Goal: Transaction & Acquisition: Purchase product/service

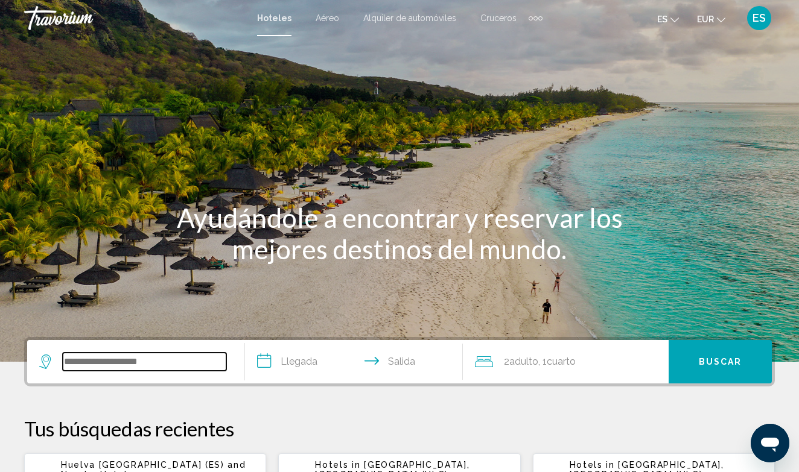
click at [141, 363] on input "Search widget" at bounding box center [145, 362] width 164 height 18
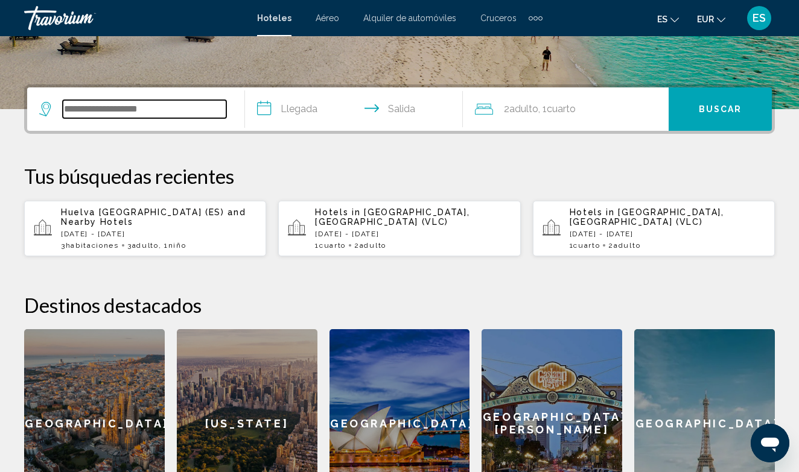
scroll to position [298, 0]
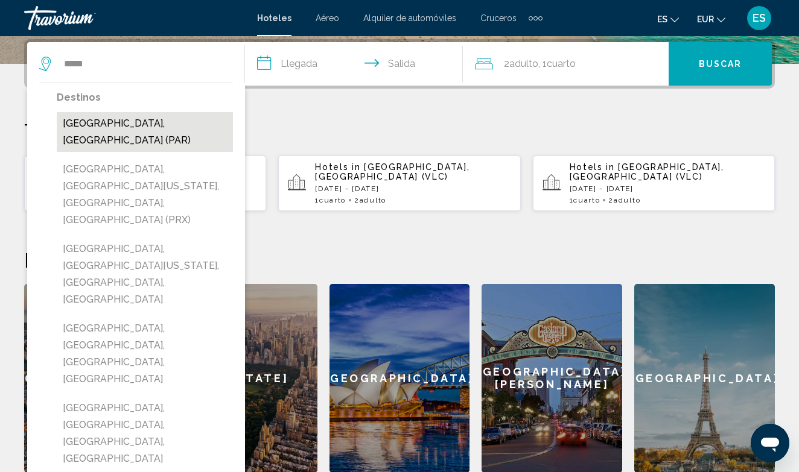
click at [117, 125] on button "[GEOGRAPHIC_DATA], [GEOGRAPHIC_DATA] (PAR)" at bounding box center [145, 132] width 176 height 40
type input "**********"
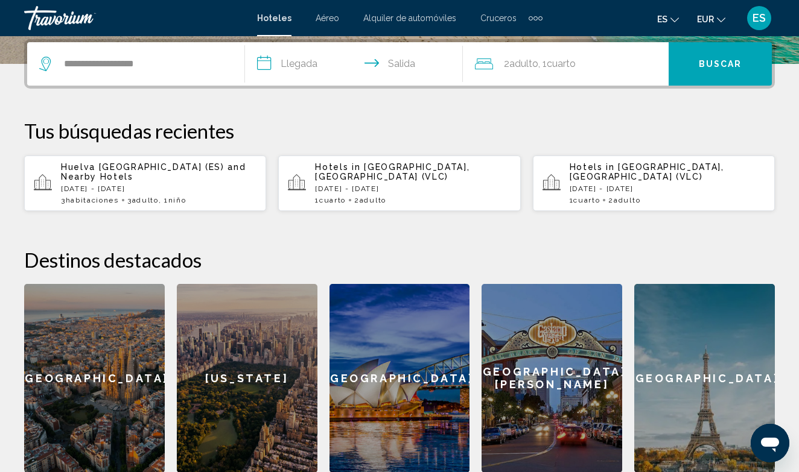
click at [262, 63] on input "**********" at bounding box center [356, 65] width 223 height 47
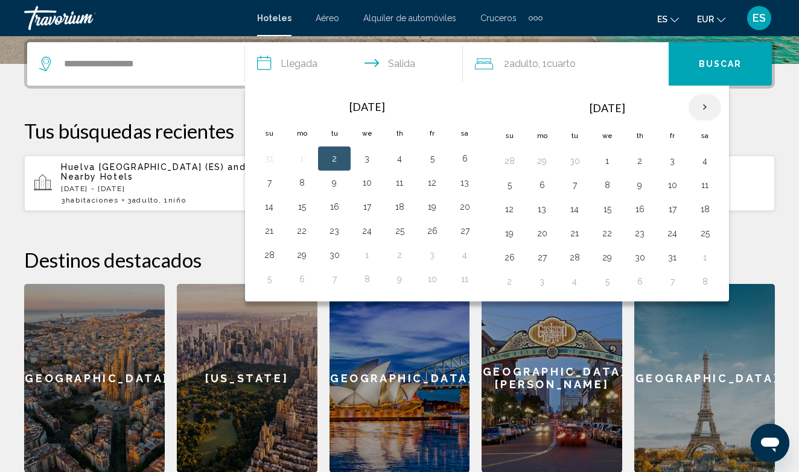
click at [704, 105] on th "Next month" at bounding box center [704, 107] width 33 height 27
click at [673, 261] on button "28" at bounding box center [671, 257] width 19 height 17
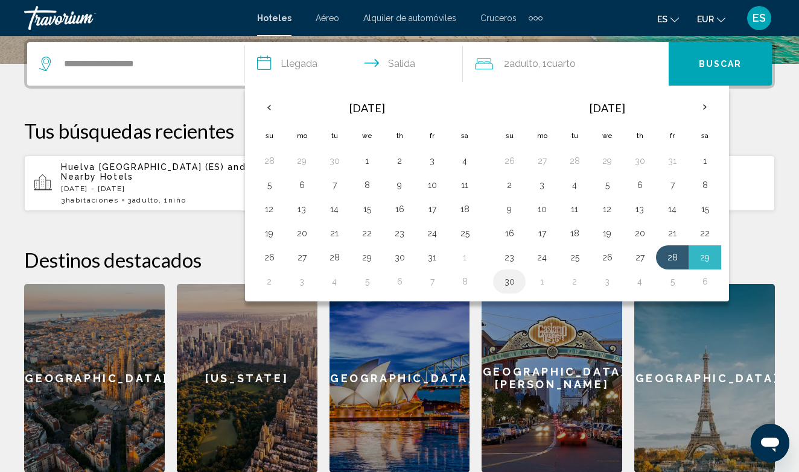
click at [505, 280] on button "30" at bounding box center [509, 281] width 19 height 17
type input "**********"
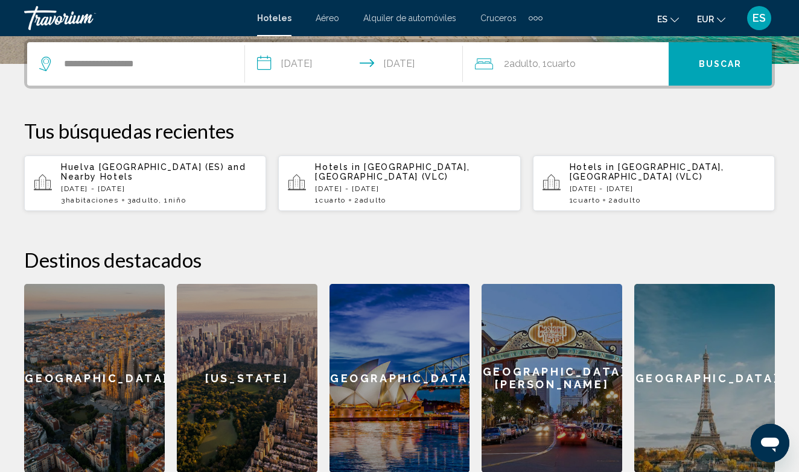
click at [726, 64] on span "Buscar" at bounding box center [720, 65] width 43 height 10
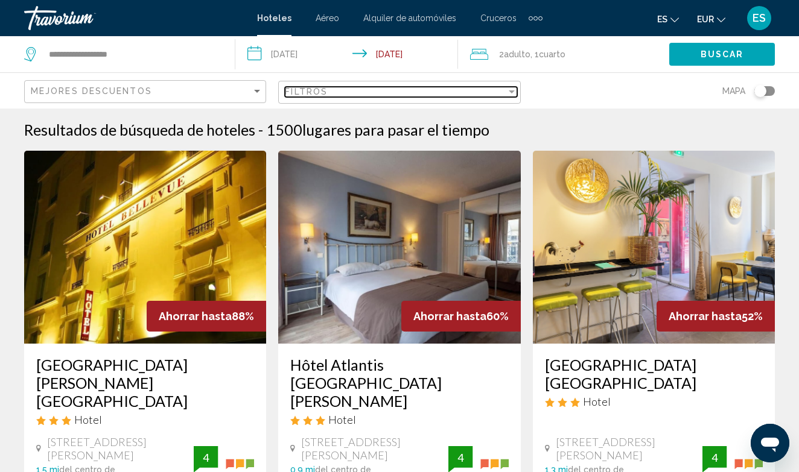
click at [378, 92] on div "Filtros" at bounding box center [395, 92] width 221 height 10
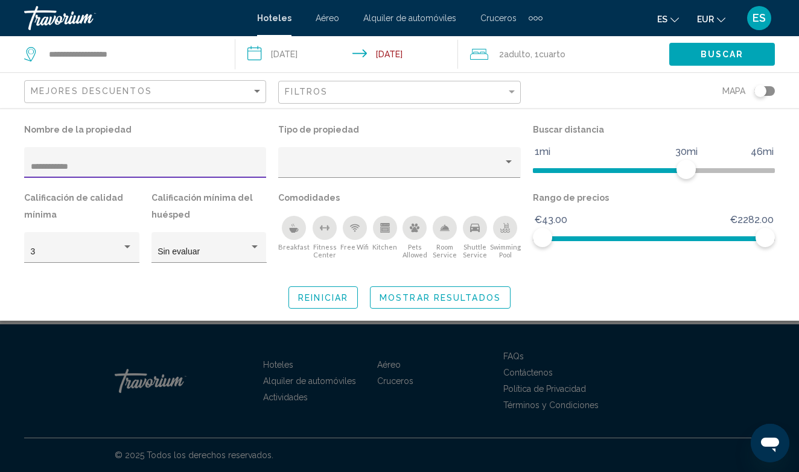
type input "**********"
click at [422, 301] on span "Mostrar resultados" at bounding box center [440, 298] width 121 height 10
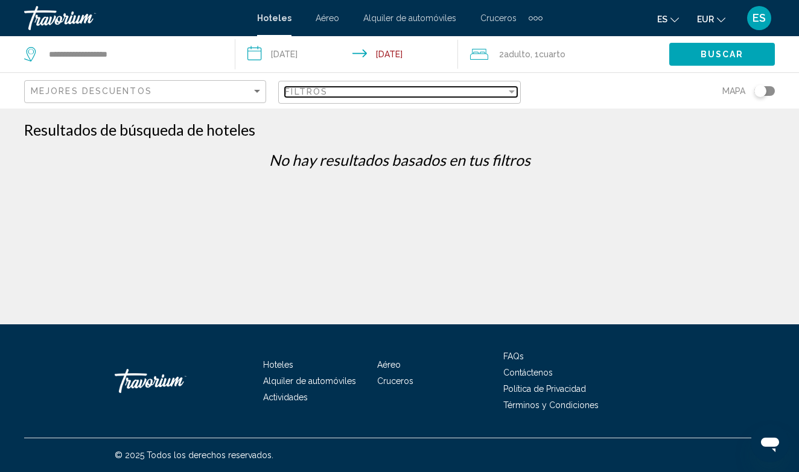
click at [309, 95] on span "Filtros" at bounding box center [306, 92] width 43 height 10
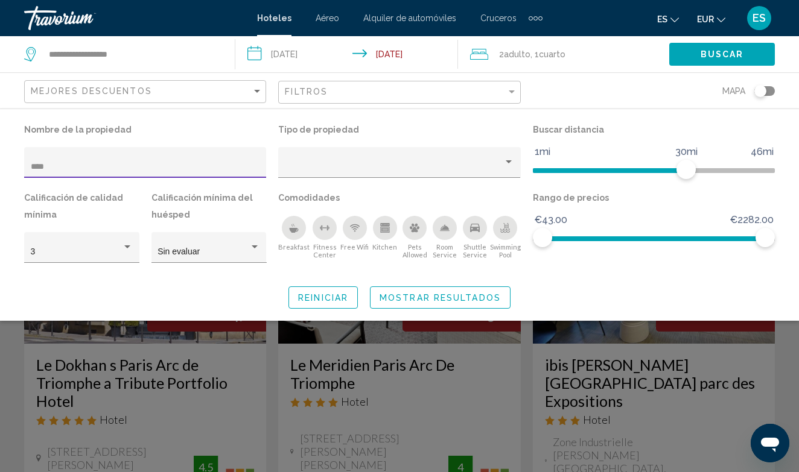
type input "***"
click at [416, 297] on span "Mostrar resultados" at bounding box center [440, 298] width 121 height 10
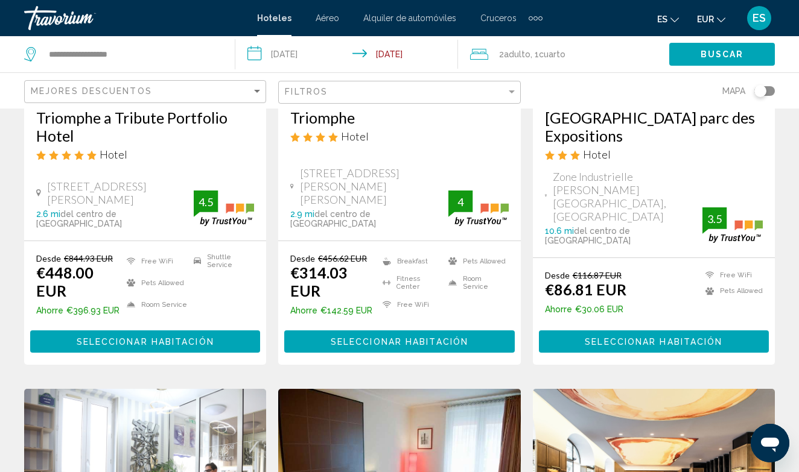
scroll to position [290, 0]
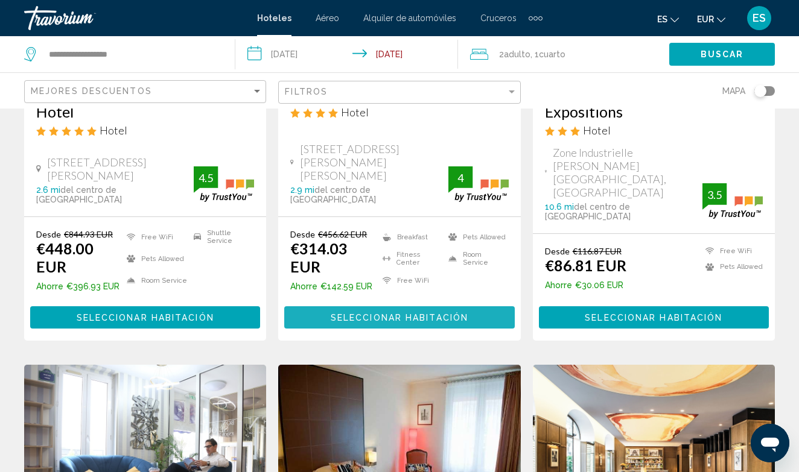
click at [400, 313] on span "Seleccionar habitación" at bounding box center [400, 318] width 138 height 10
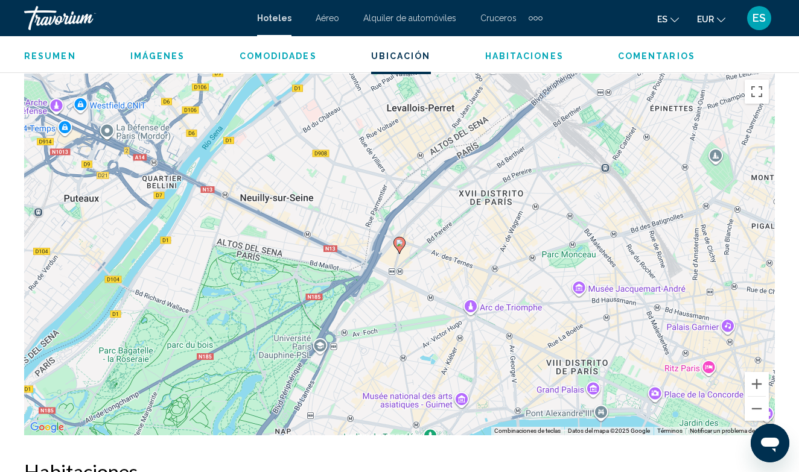
scroll to position [1327, 0]
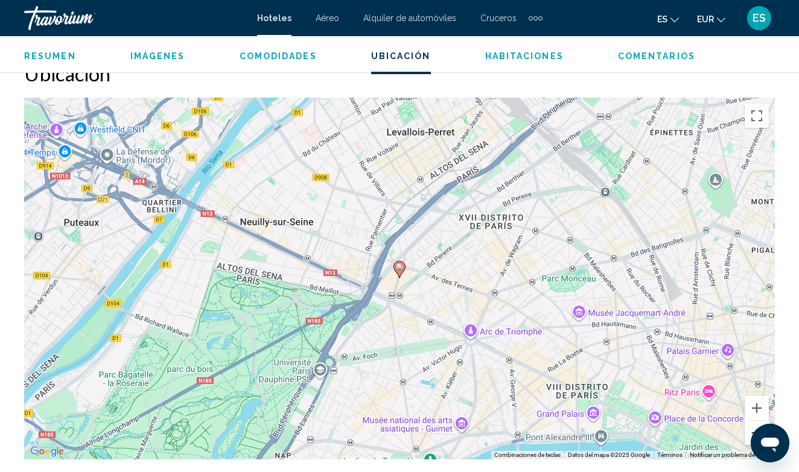
click at [754, 429] on button "Reducir" at bounding box center [757, 433] width 24 height 24
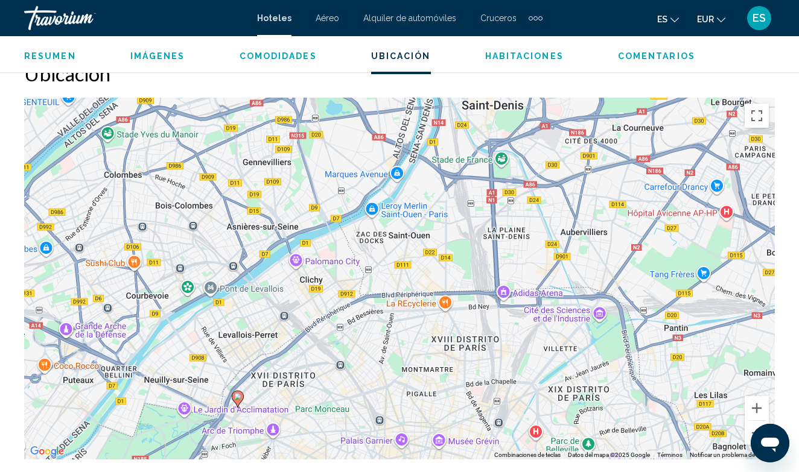
drag, startPoint x: 697, startPoint y: 373, endPoint x: 536, endPoint y: 501, distance: 205.7
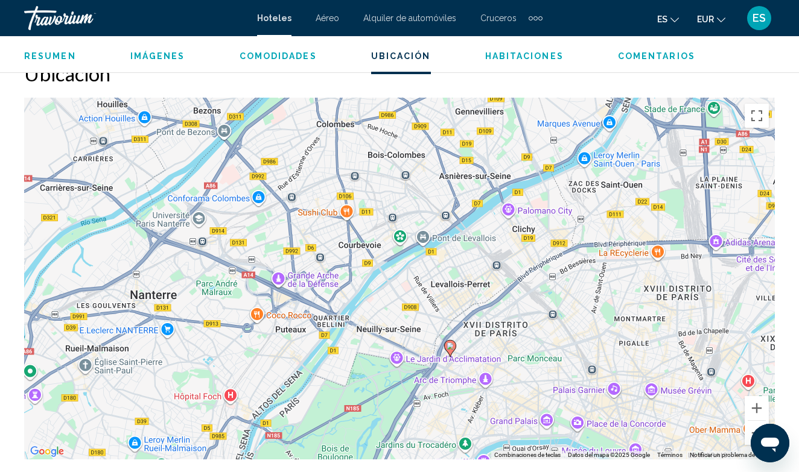
drag, startPoint x: 398, startPoint y: 330, endPoint x: 608, endPoint y: 279, distance: 216.6
click at [608, 279] on div "Para activar la función de arrastre con el teclado, pulsa Alt + Intro. Cuando h…" at bounding box center [399, 279] width 751 height 362
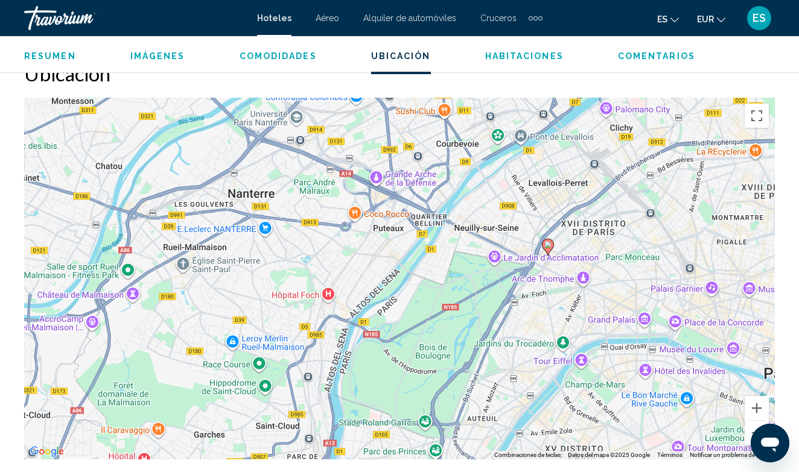
drag, startPoint x: 546, startPoint y: 279, endPoint x: 643, endPoint y: 176, distance: 140.9
click at [643, 176] on div "Para activar la función de arrastre con el teclado, pulsa Alt + Intro. Cuando h…" at bounding box center [399, 279] width 751 height 362
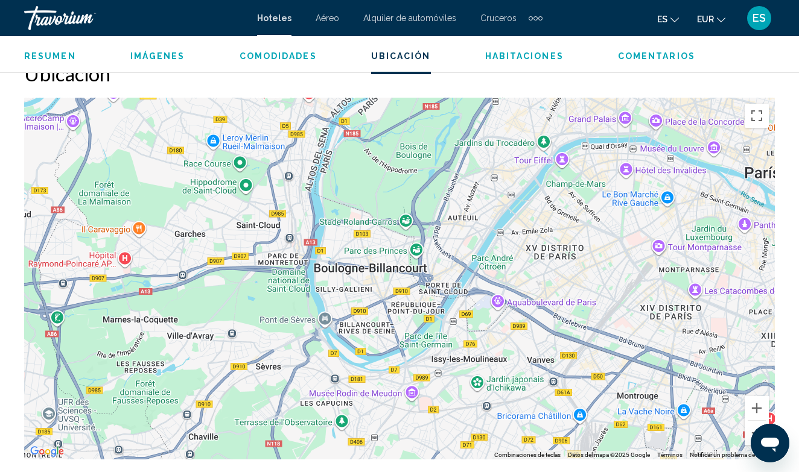
drag, startPoint x: 543, startPoint y: 390, endPoint x: 521, endPoint y: 186, distance: 205.2
click at [521, 186] on div "Para activar la función de arrastre con el teclado, pulsa Alt + Intro. Cuando h…" at bounding box center [399, 279] width 751 height 362
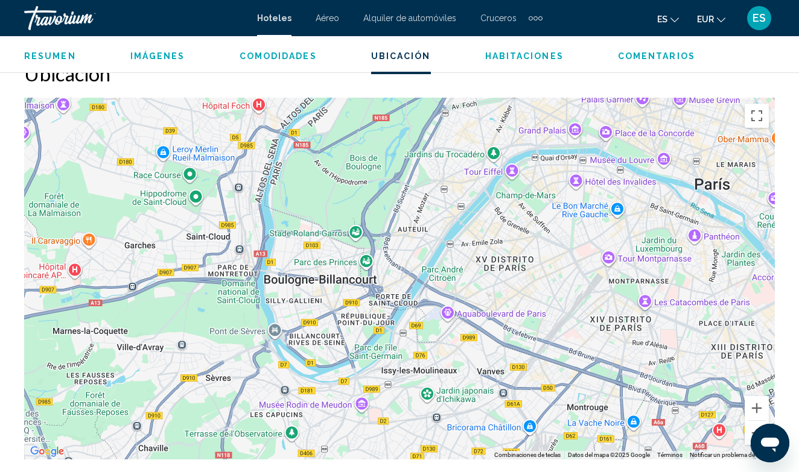
drag, startPoint x: 605, startPoint y: 352, endPoint x: 554, endPoint y: 442, distance: 103.5
click at [554, 436] on div "Para activar la función de arrastre con el teclado, pulsa Alt + Intro. Cuando h…" at bounding box center [399, 279] width 751 height 362
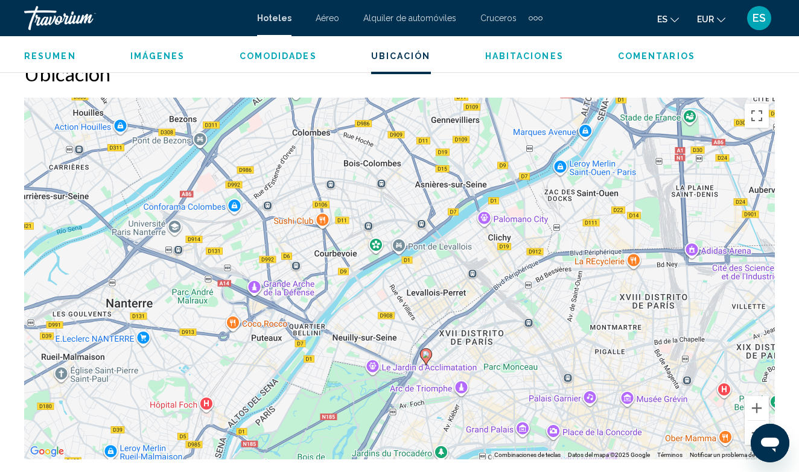
drag, startPoint x: 583, startPoint y: 333, endPoint x: 542, endPoint y: 399, distance: 77.2
click at [542, 399] on div "Para activar la función de arrastre con el teclado, pulsa Alt + Intro. Cuando h…" at bounding box center [399, 279] width 751 height 362
click at [417, 86] on div "Ubicación ← Mover a la izquierda → Mover a la derecha ↑ Mover hacia arriba ↓ Mo…" at bounding box center [399, 261] width 751 height 398
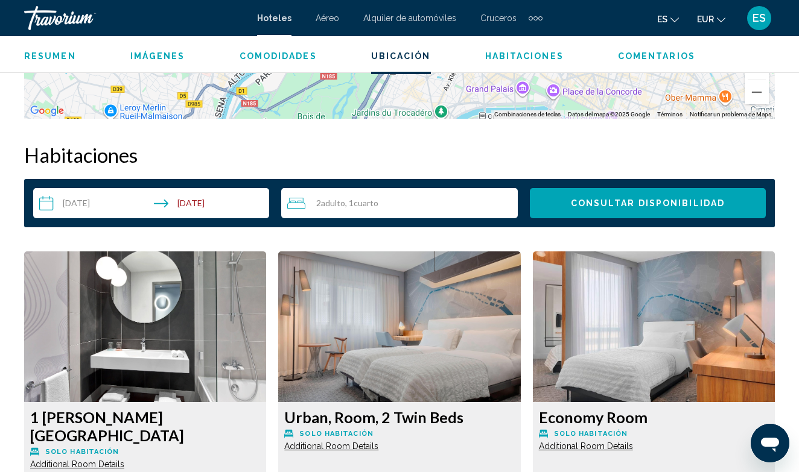
scroll to position [1641, 0]
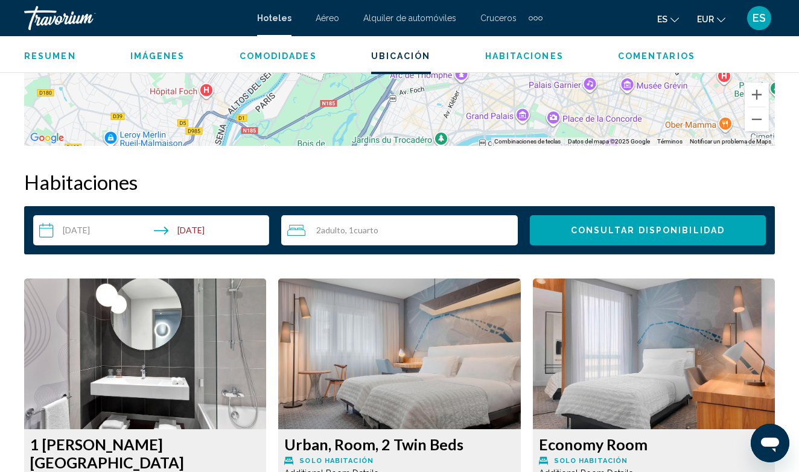
click at [440, 186] on h2 "Habitaciones" at bounding box center [399, 182] width 751 height 24
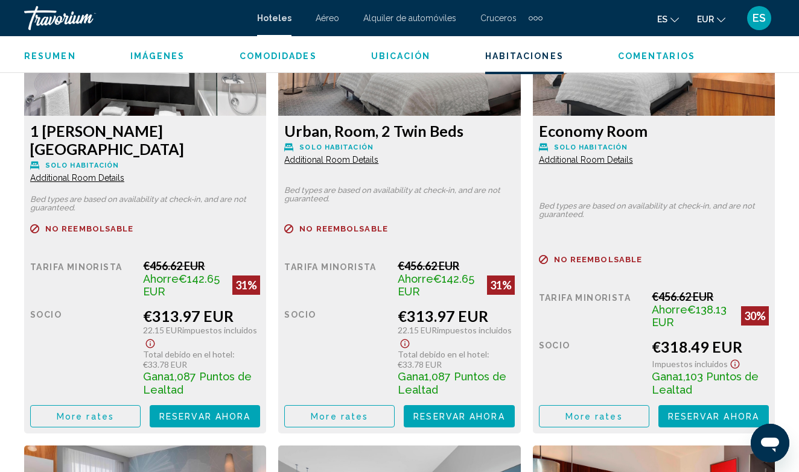
scroll to position [1979, 0]
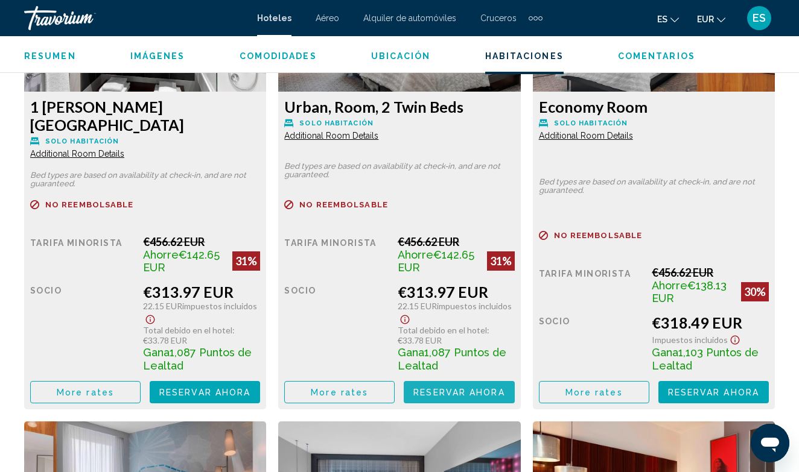
click at [250, 388] on span "Reservar ahora" at bounding box center [204, 393] width 91 height 10
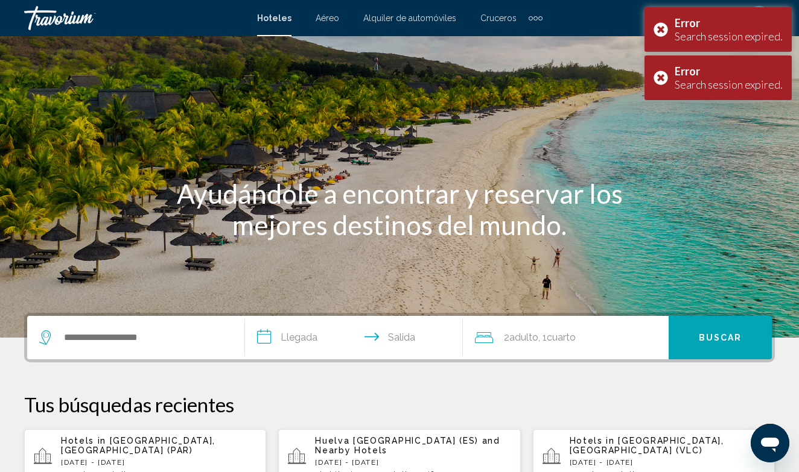
scroll to position [72, 0]
